Goal: Task Accomplishment & Management: Use online tool/utility

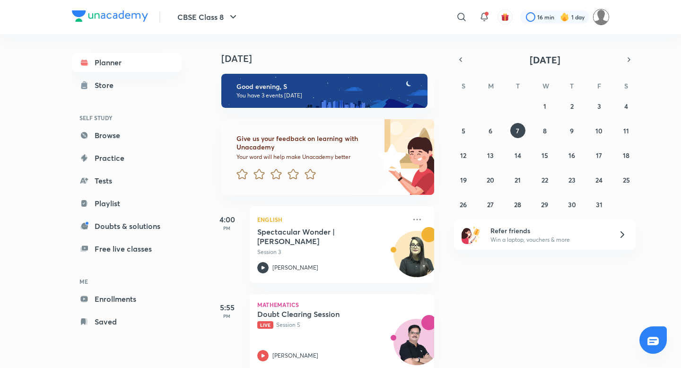
click at [603, 20] on img at bounding box center [601, 17] width 16 height 16
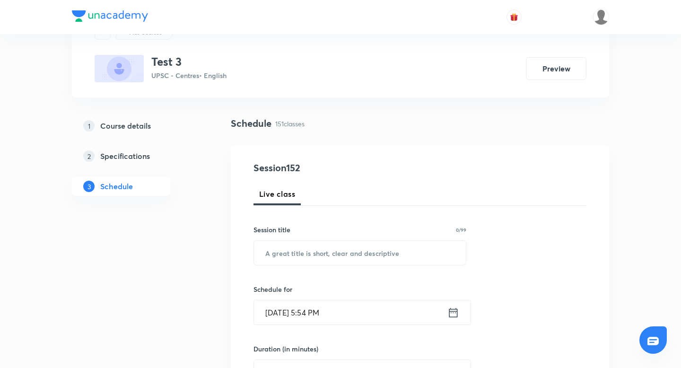
scroll to position [46, 0]
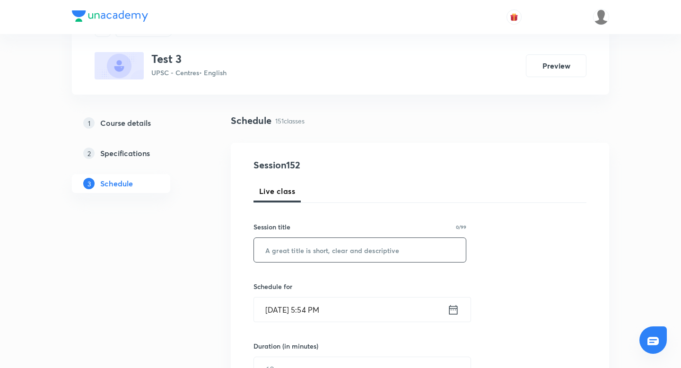
click at [393, 247] on input "text" at bounding box center [360, 250] width 212 height 24
type input "clx"
click at [454, 313] on icon at bounding box center [453, 309] width 12 height 13
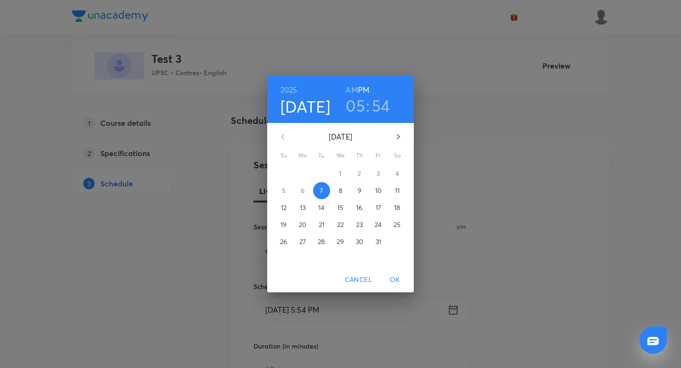
click at [354, 108] on h3 "05" at bounding box center [355, 105] width 19 height 20
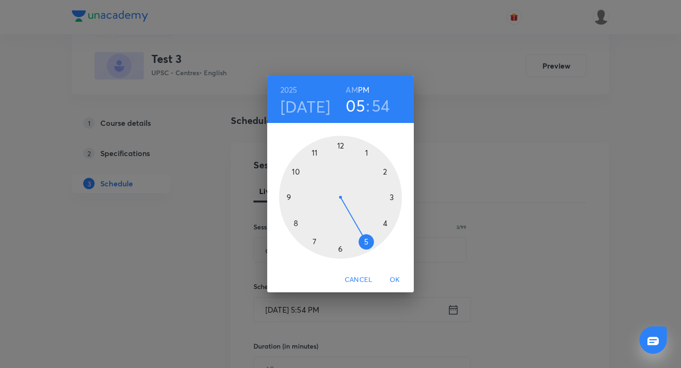
click at [342, 245] on div at bounding box center [340, 197] width 123 height 123
click at [383, 169] on div at bounding box center [340, 197] width 123 height 123
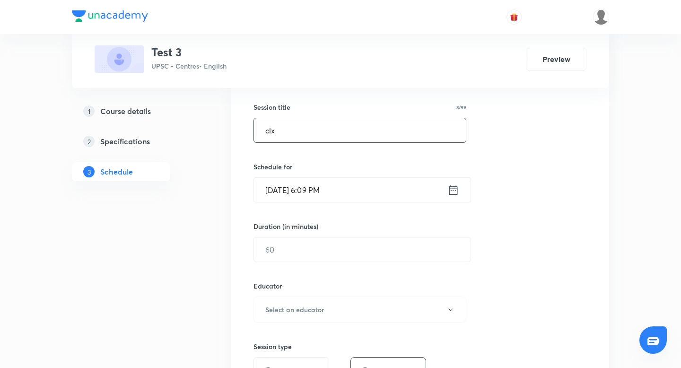
scroll to position [168, 0]
click at [342, 260] on div "Session 152 Live class Session title 3/99 clx ​ Schedule for [DATE] 6:09 PM ​ D…" at bounding box center [419, 288] width 333 height 504
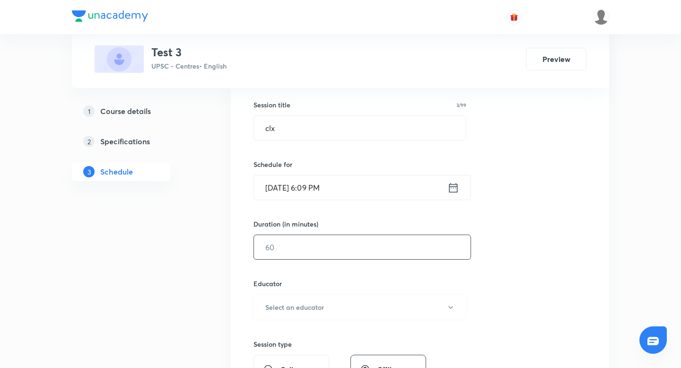
click at [341, 254] on input "text" at bounding box center [362, 247] width 216 height 24
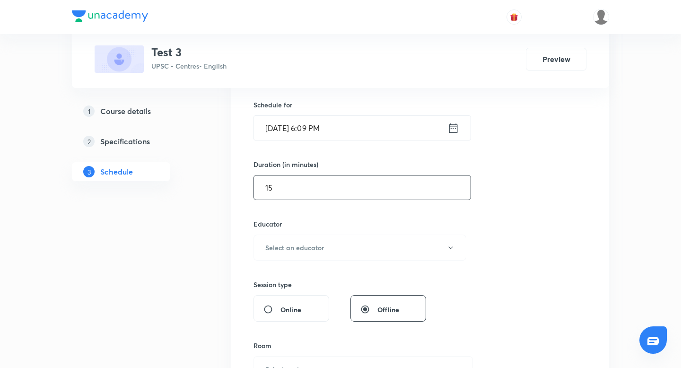
scroll to position [229, 0]
type input "15"
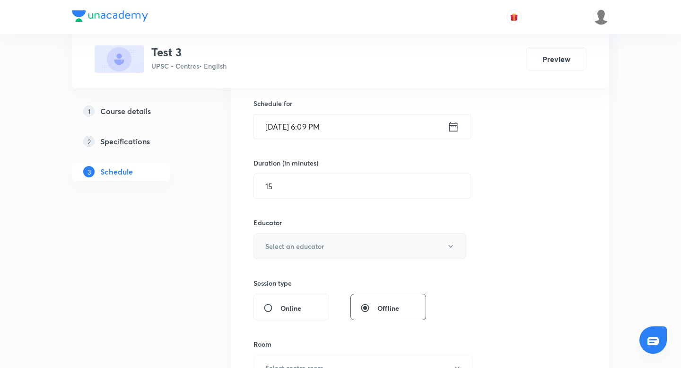
click at [299, 245] on h6 "Select an educator" at bounding box center [294, 246] width 59 height 10
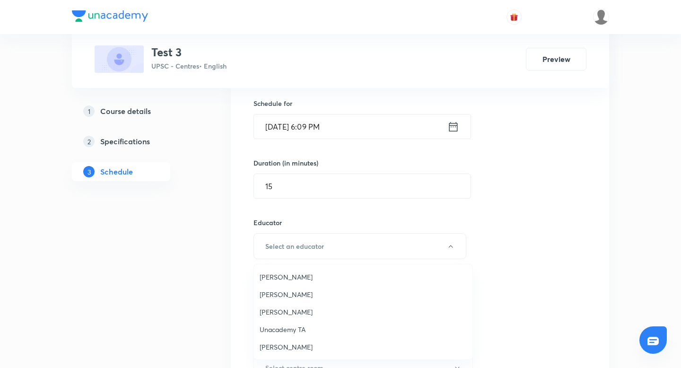
click at [289, 281] on span "[PERSON_NAME]" at bounding box center [362, 277] width 207 height 10
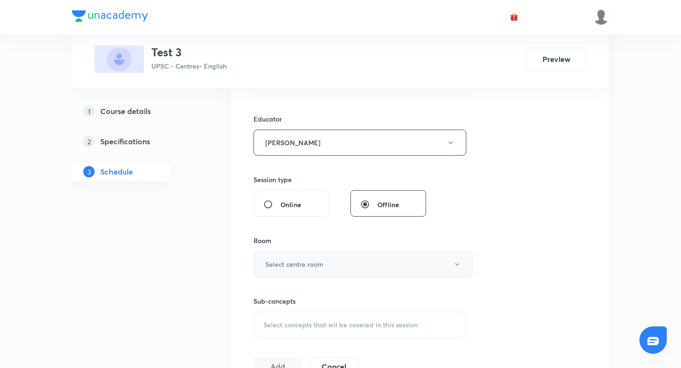
scroll to position [334, 0]
click at [293, 275] on button "Select centre room" at bounding box center [362, 263] width 219 height 26
click at [293, 291] on span "1201" at bounding box center [362, 294] width 207 height 10
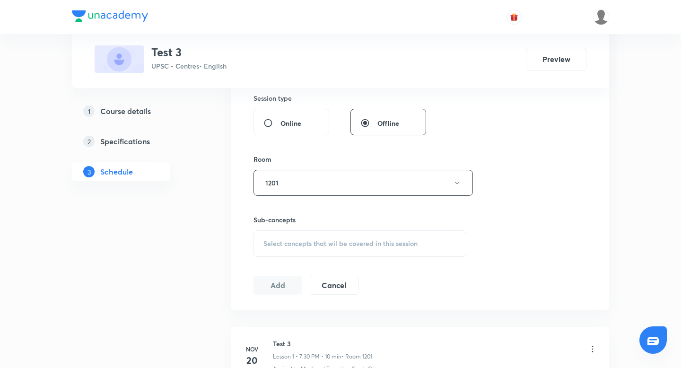
scroll to position [416, 0]
click at [318, 229] on div "Select concepts that wil be covered in this session" at bounding box center [359, 241] width 213 height 26
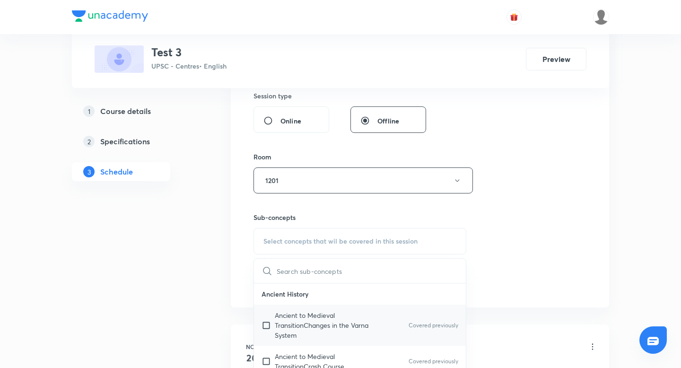
click at [292, 309] on div "Ancient to Medieval TransitionChanges in the Varna System Covered previously" at bounding box center [360, 324] width 212 height 41
checkbox input "true"
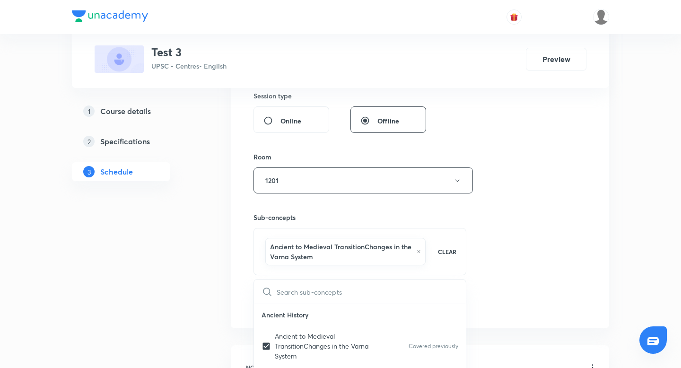
click at [244, 296] on div "Session 152 Live class Session title 3/99 clx ​ Schedule for [DATE] 6:09 PM ​ D…" at bounding box center [420, 50] width 378 height 555
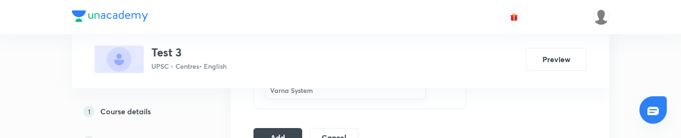
scroll to position [583, 0]
click at [286, 127] on button "Add" at bounding box center [277, 135] width 49 height 19
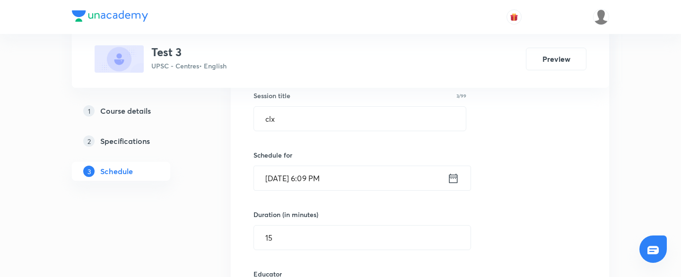
scroll to position [192, 0]
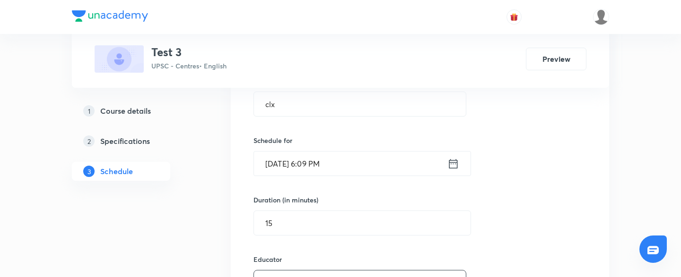
click at [453, 164] on icon at bounding box center [453, 163] width 9 height 9
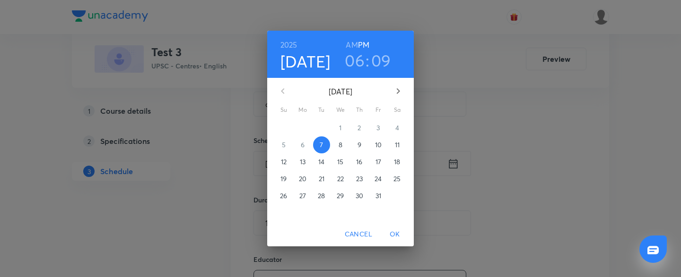
click at [377, 68] on h3 "09" at bounding box center [381, 61] width 20 height 20
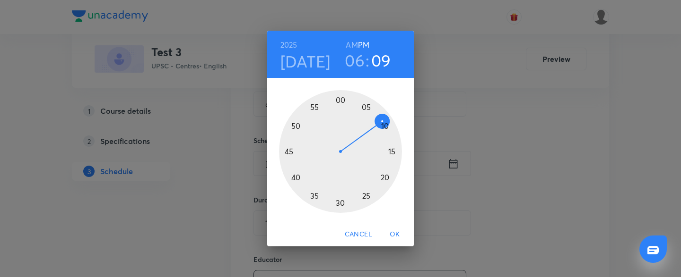
click at [344, 203] on div at bounding box center [340, 151] width 123 height 123
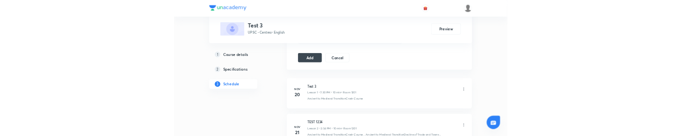
scroll to position [625, 0]
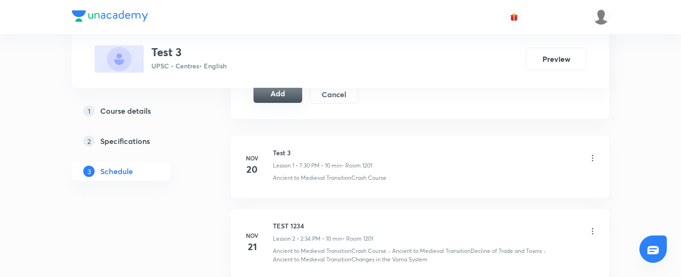
click at [281, 99] on button "Add" at bounding box center [277, 93] width 49 height 19
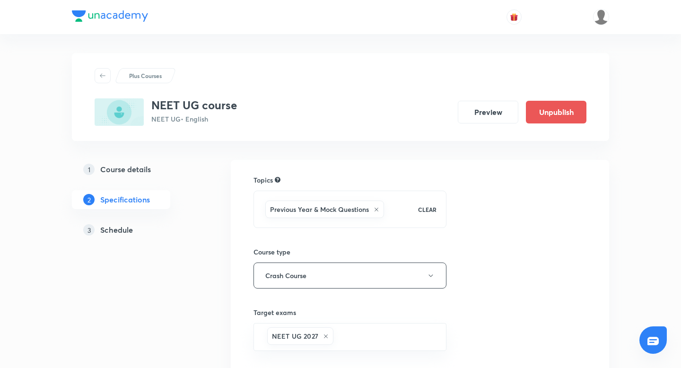
click at [500, 33] on div at bounding box center [340, 17] width 537 height 34
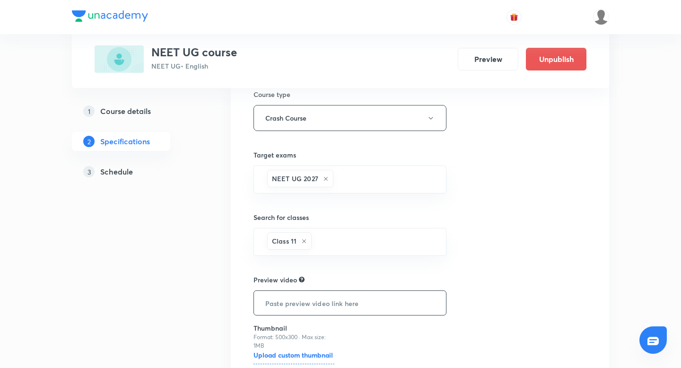
scroll to position [104, 0]
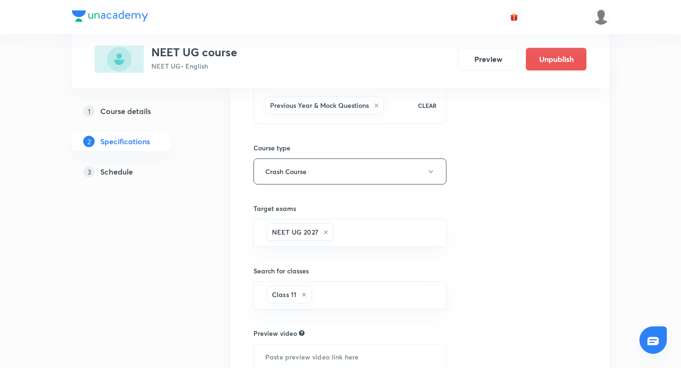
click at [130, 109] on h5 "Course details" at bounding box center [125, 110] width 51 height 11
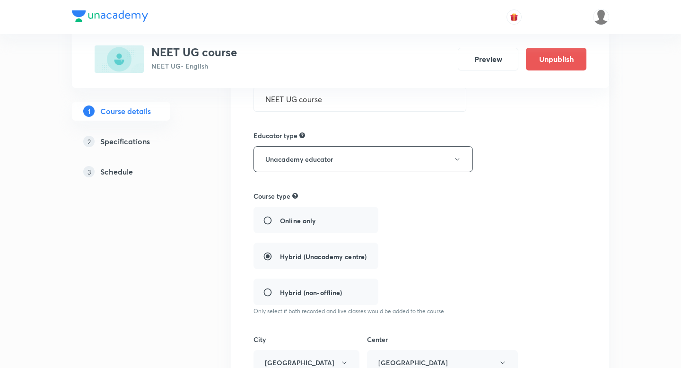
type input "NEET UG"
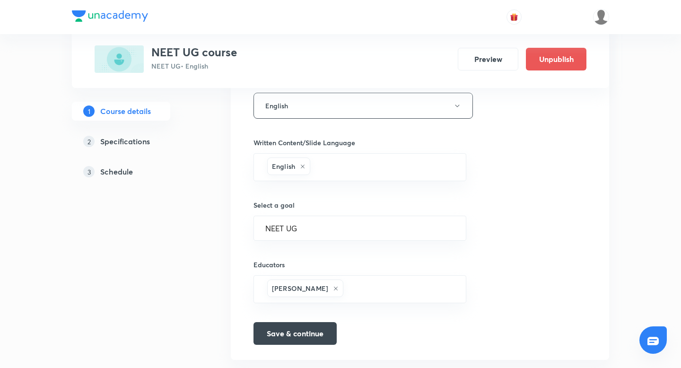
scroll to position [568, 0]
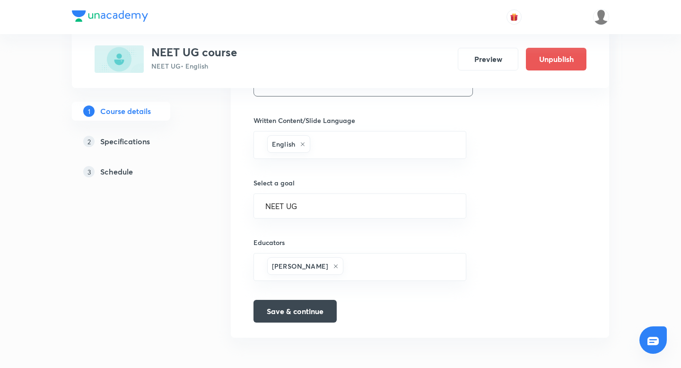
click at [138, 143] on h5 "Specifications" at bounding box center [125, 141] width 50 height 11
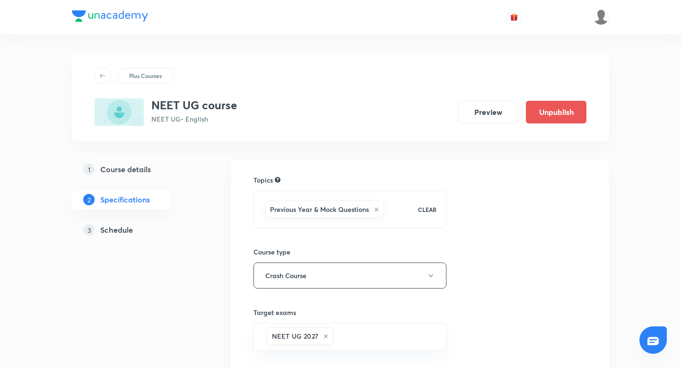
click at [120, 233] on h5 "Schedule" at bounding box center [116, 229] width 33 height 11
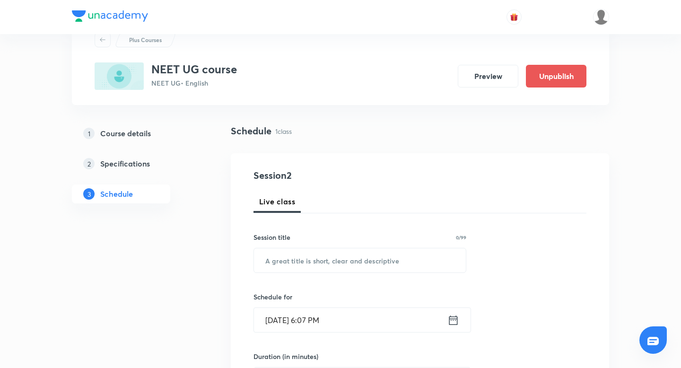
scroll to position [54, 0]
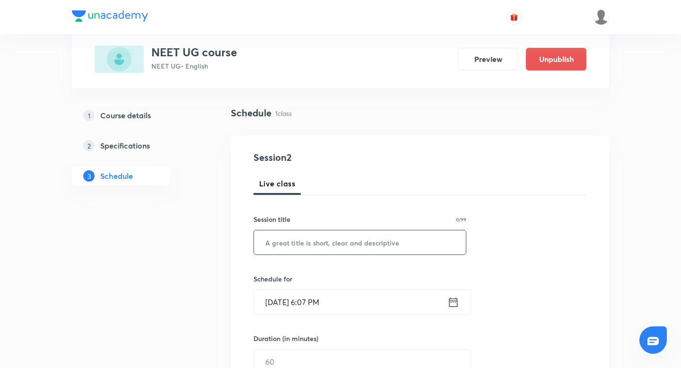
click at [290, 246] on input "text" at bounding box center [360, 242] width 212 height 24
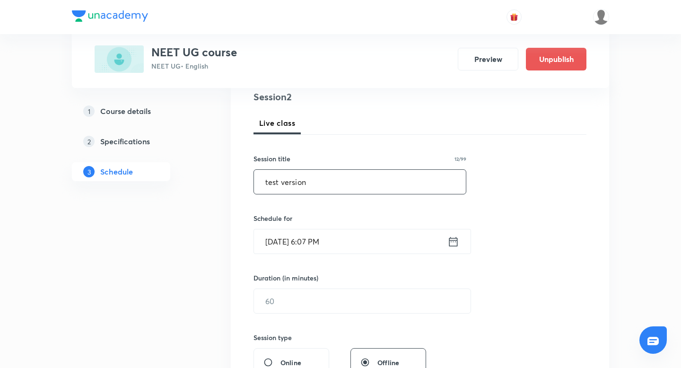
scroll to position [116, 0]
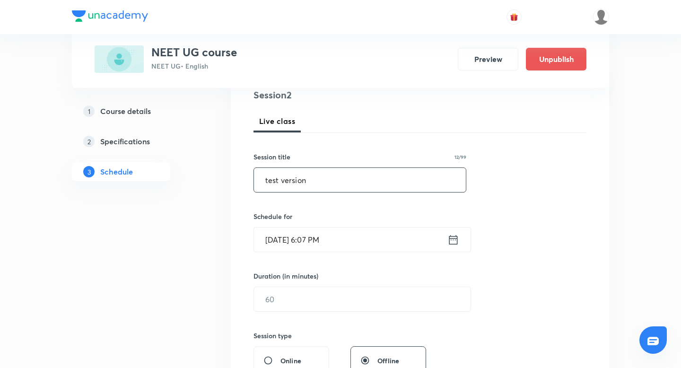
type input "test version"
click at [452, 240] on icon at bounding box center [453, 239] width 12 height 13
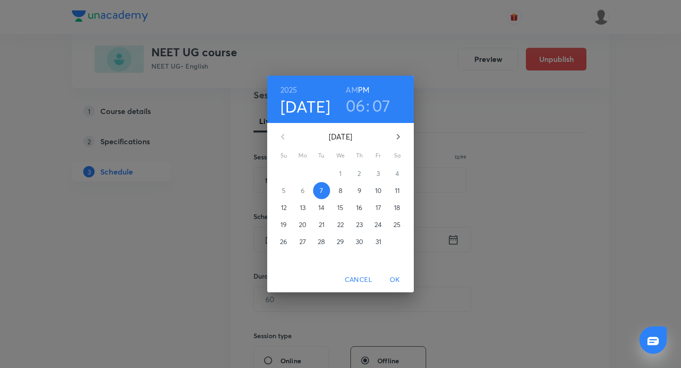
click at [379, 110] on h3 "07" at bounding box center [381, 105] width 18 height 20
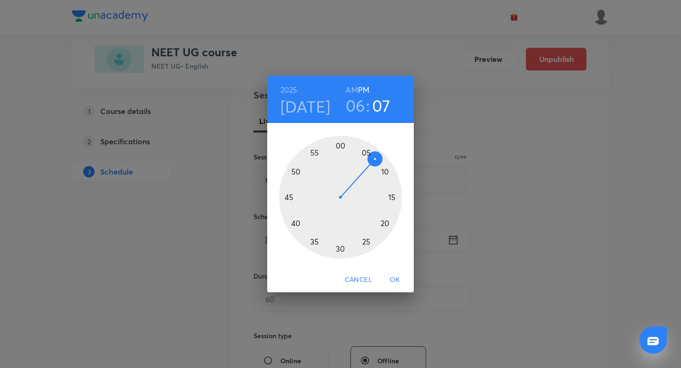
click at [373, 232] on div at bounding box center [340, 197] width 123 height 123
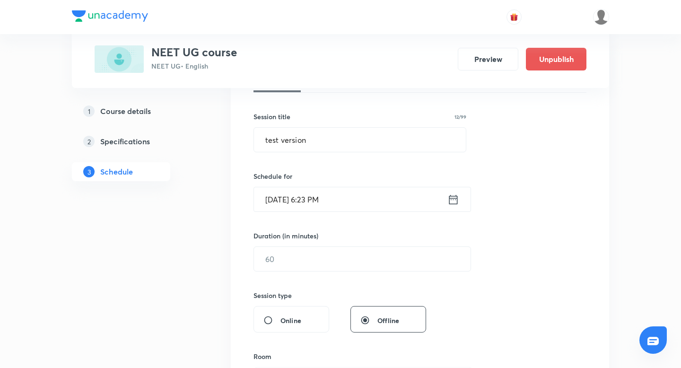
scroll to position [164, 0]
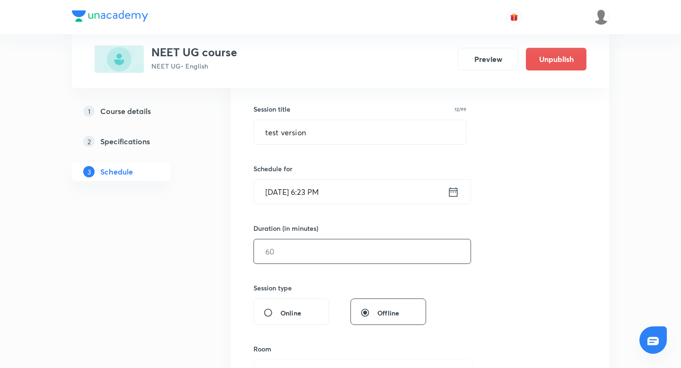
click at [345, 263] on div "​" at bounding box center [361, 251] width 217 height 25
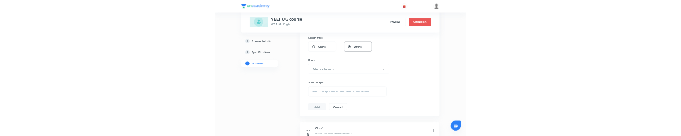
scroll to position [334, 0]
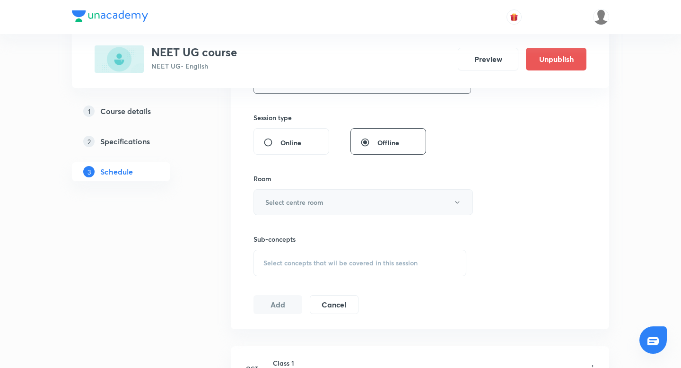
type input "15"
click at [319, 205] on h6 "Select centre room" at bounding box center [294, 202] width 58 height 10
click at [315, 225] on li "Room no 201" at bounding box center [363, 232] width 218 height 17
click at [305, 265] on span "Select concepts that wil be covered in this session" at bounding box center [340, 263] width 154 height 8
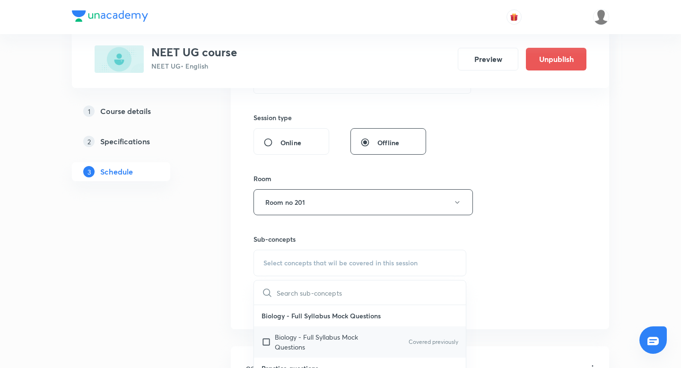
click at [266, 337] on input "checkbox" at bounding box center [267, 342] width 13 height 20
checkbox input "true"
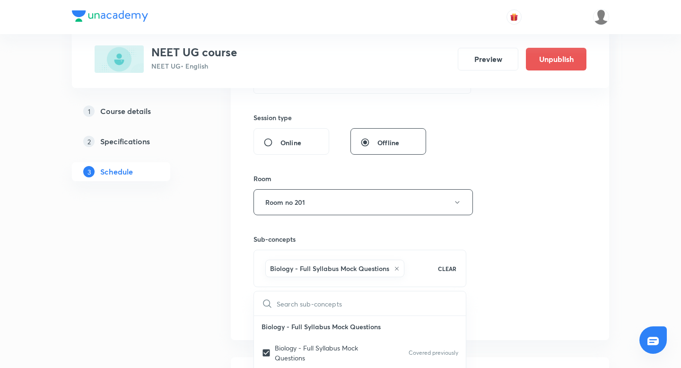
click at [187, 310] on div "1 Course details 2 Specifications 3 Schedule" at bounding box center [136, 158] width 129 height 665
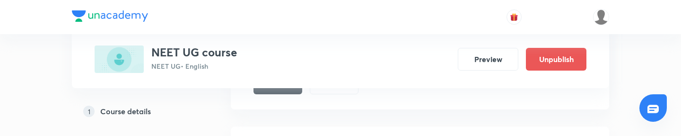
scroll to position [564, 0]
click at [277, 89] on button "Add" at bounding box center [277, 84] width 49 height 19
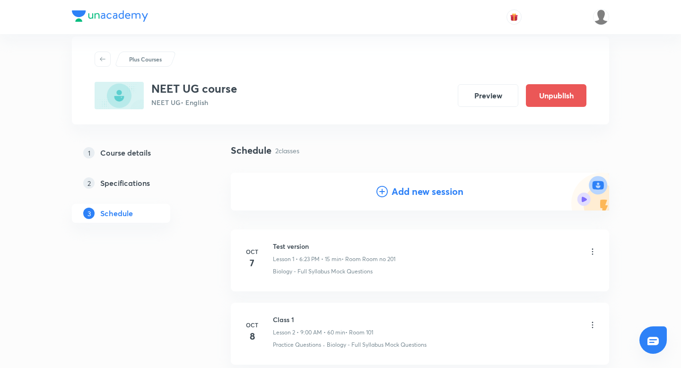
scroll to position [0, 0]
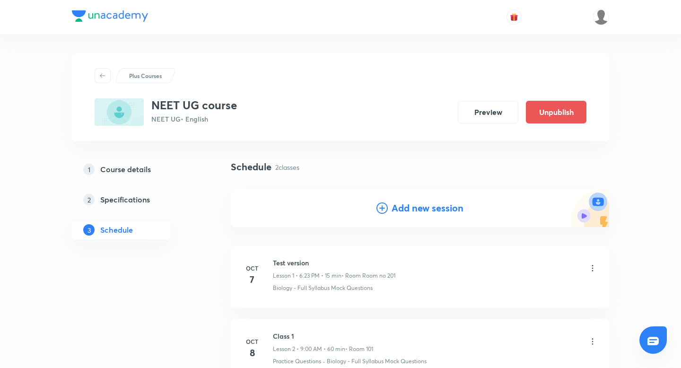
click at [130, 203] on h5 "Specifications" at bounding box center [125, 199] width 50 height 11
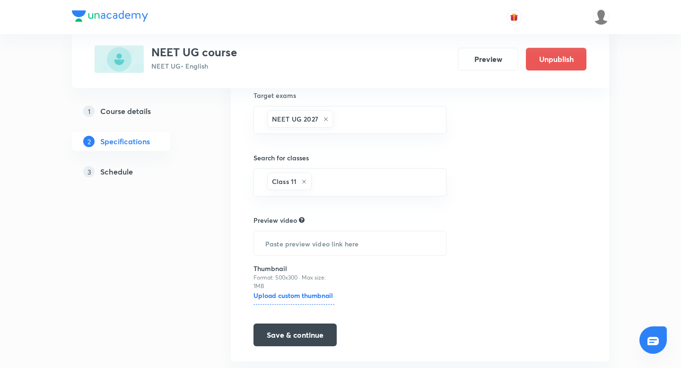
scroll to position [241, 0]
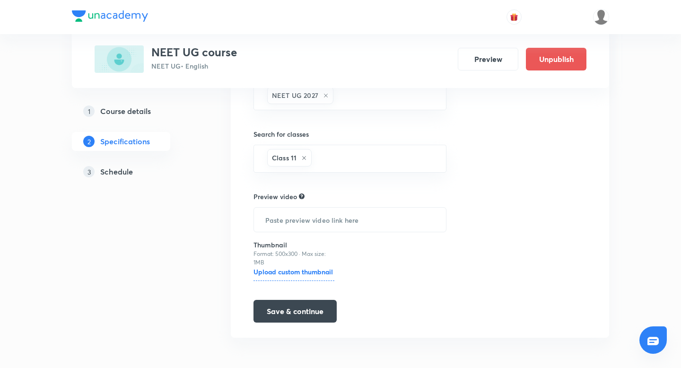
click at [141, 106] on h5 "Course details" at bounding box center [125, 110] width 51 height 11
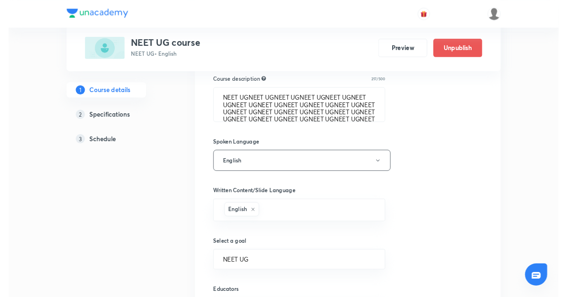
scroll to position [452, 0]
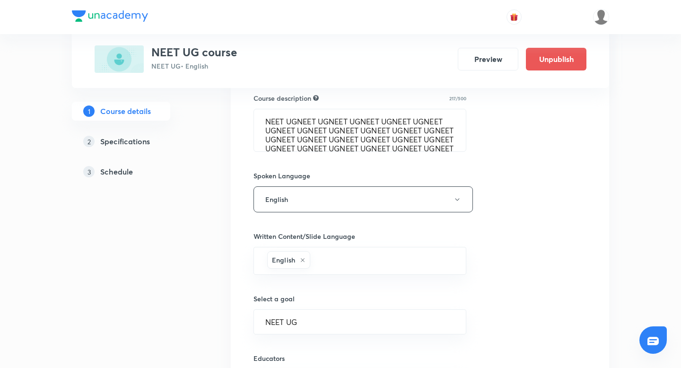
click at [669, 141] on div "Plus Courses NEET UG course NEET UG • English Preview Unpublish 1 Course detail…" at bounding box center [340, 16] width 681 height 936
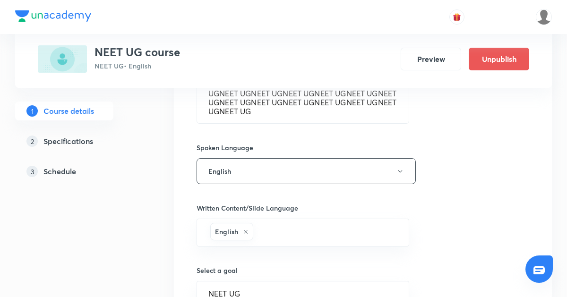
scroll to position [603, 0]
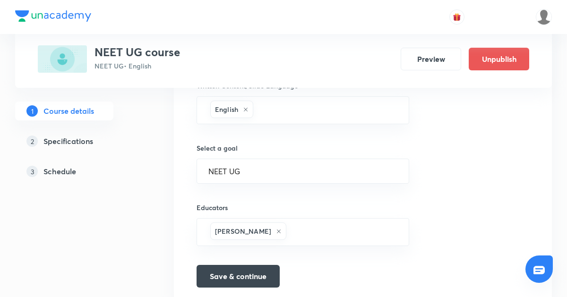
click at [74, 171] on h5 "Schedule" at bounding box center [59, 171] width 33 height 11
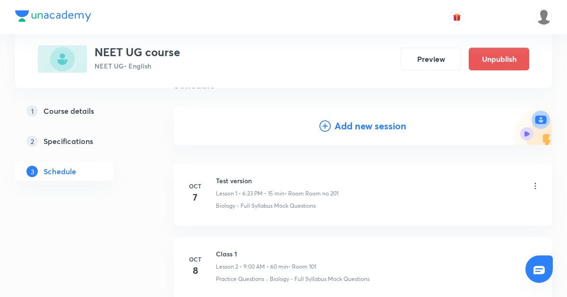
scroll to position [23, 0]
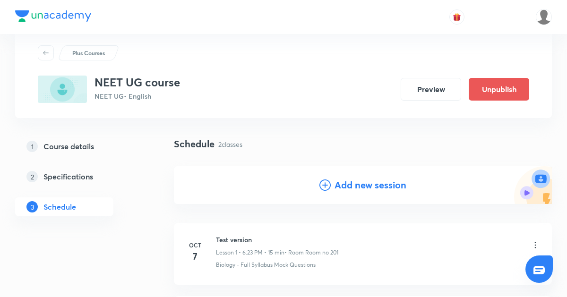
click at [84, 174] on h5 "Specifications" at bounding box center [68, 176] width 50 height 11
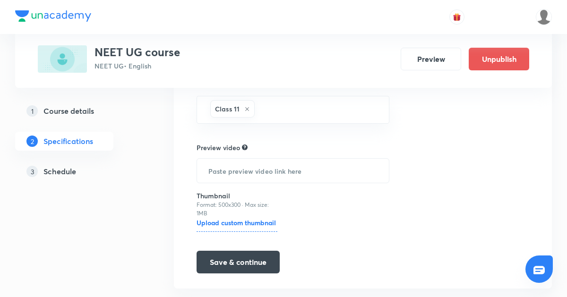
scroll to position [311, 0]
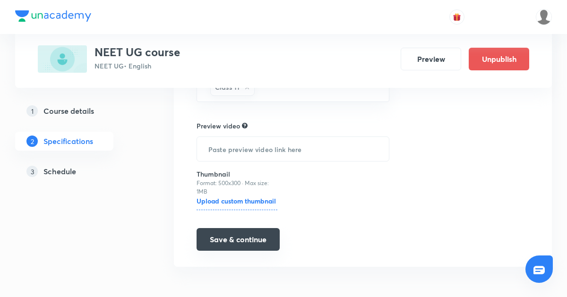
click at [248, 241] on button "Save & continue" at bounding box center [238, 239] width 83 height 23
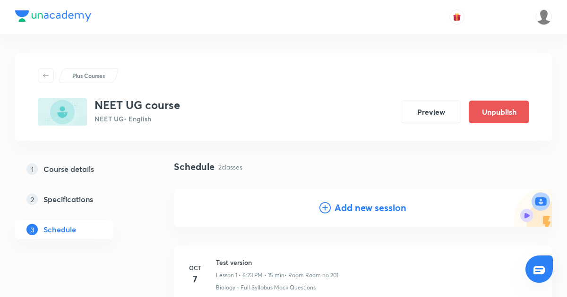
click at [356, 206] on h4 "Add new session" at bounding box center [371, 208] width 72 height 14
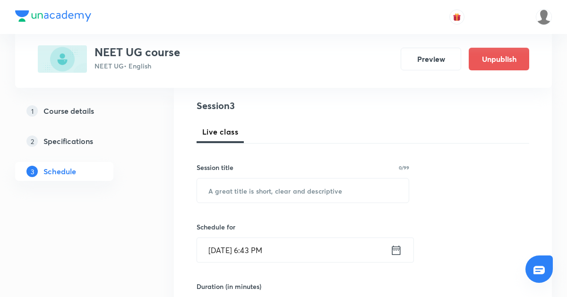
scroll to position [124, 0]
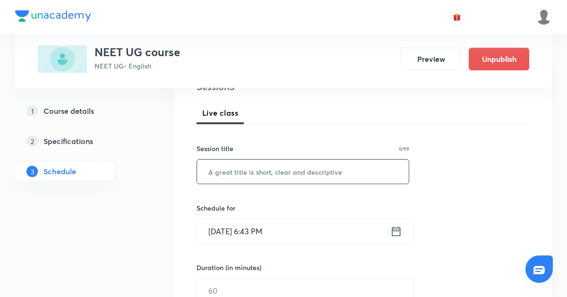
click at [302, 162] on input "text" at bounding box center [303, 172] width 212 height 24
type input "test syncup"
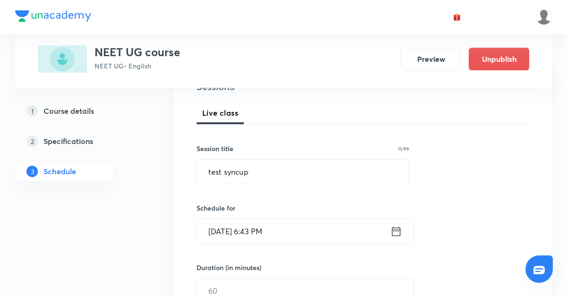
click at [400, 234] on icon at bounding box center [396, 230] width 9 height 9
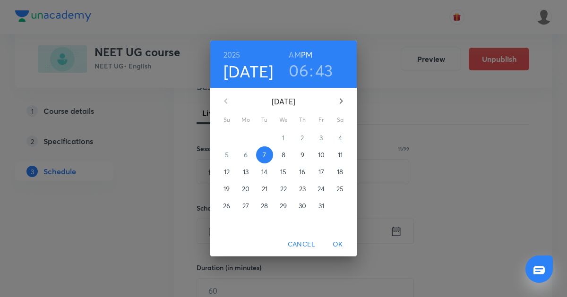
click at [304, 74] on h3 "06" at bounding box center [299, 70] width 20 height 20
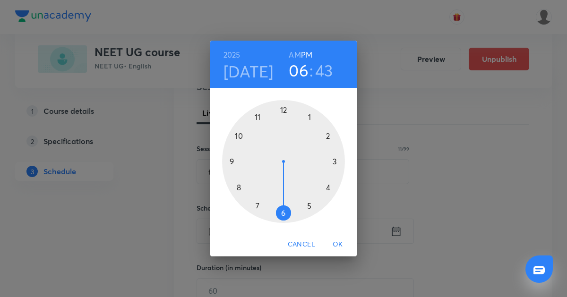
click at [253, 203] on div at bounding box center [283, 161] width 123 height 123
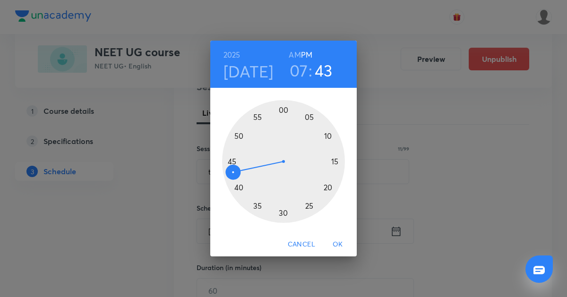
click at [283, 110] on div at bounding box center [283, 161] width 123 height 123
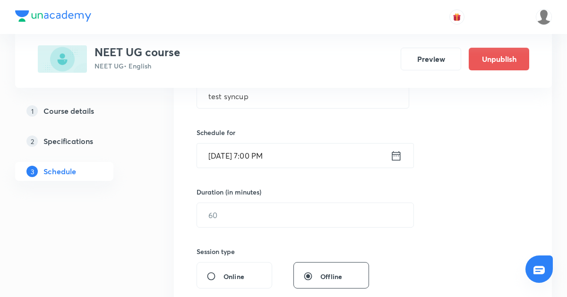
scroll to position [204, 0]
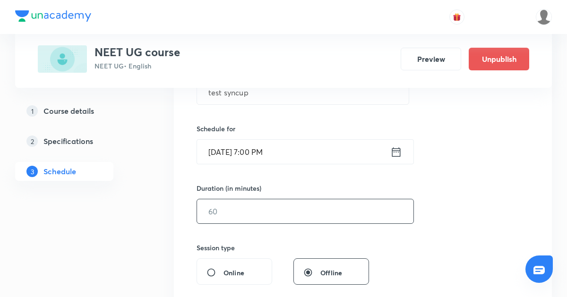
click at [270, 211] on input "text" at bounding box center [305, 211] width 216 height 24
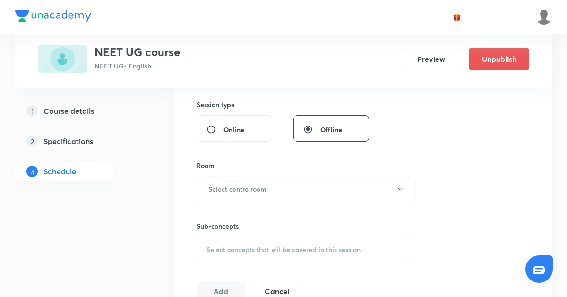
scroll to position [353, 0]
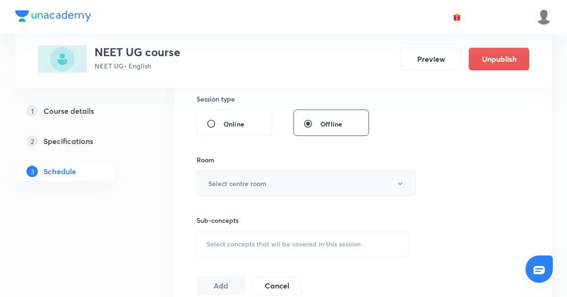
type input "15"
click at [289, 194] on button "Select centre room" at bounding box center [306, 184] width 219 height 26
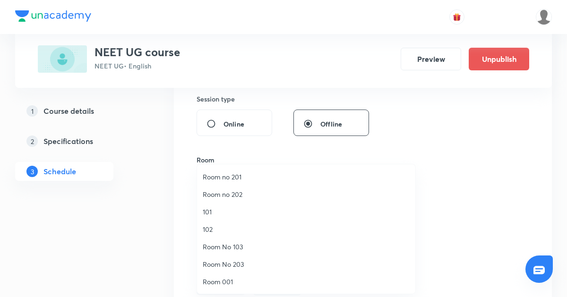
click at [271, 209] on span "101" at bounding box center [306, 212] width 207 height 10
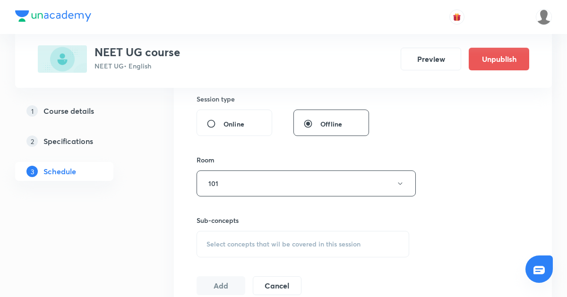
click at [275, 244] on span "Select concepts that wil be covered in this session" at bounding box center [284, 245] width 154 height 8
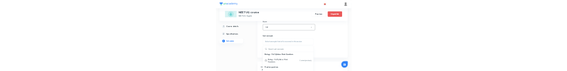
scroll to position [423, 0]
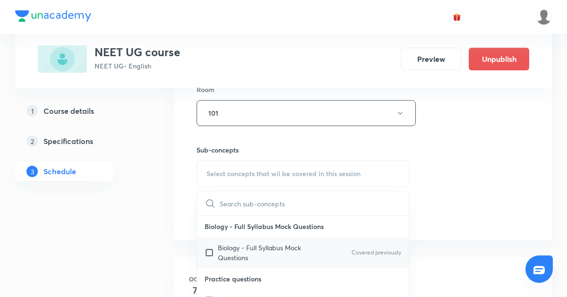
click at [210, 250] on input "checkbox" at bounding box center [211, 253] width 13 height 20
checkbox input "true"
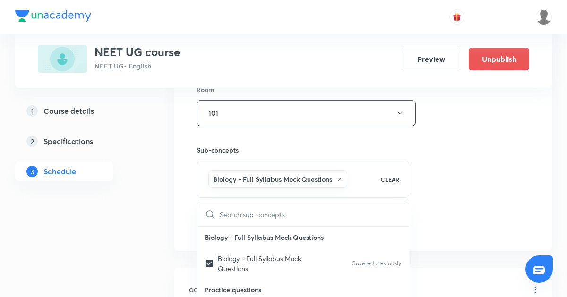
click at [167, 227] on div "Plus Courses NEET UG course NEET UG • English Preview Unpublish 1 Course detail…" at bounding box center [283, 52] width 537 height 845
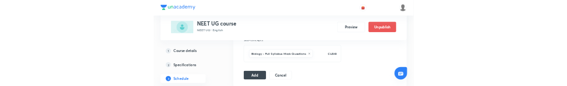
scroll to position [518, 0]
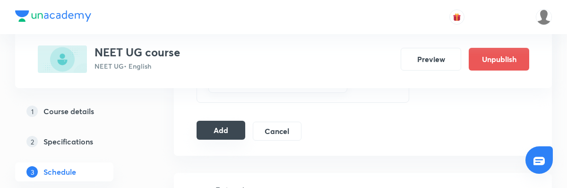
click at [233, 128] on button "Add" at bounding box center [221, 130] width 49 height 19
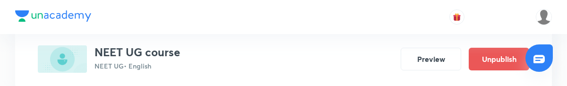
scroll to position [384, 0]
